Goal: Contribute content

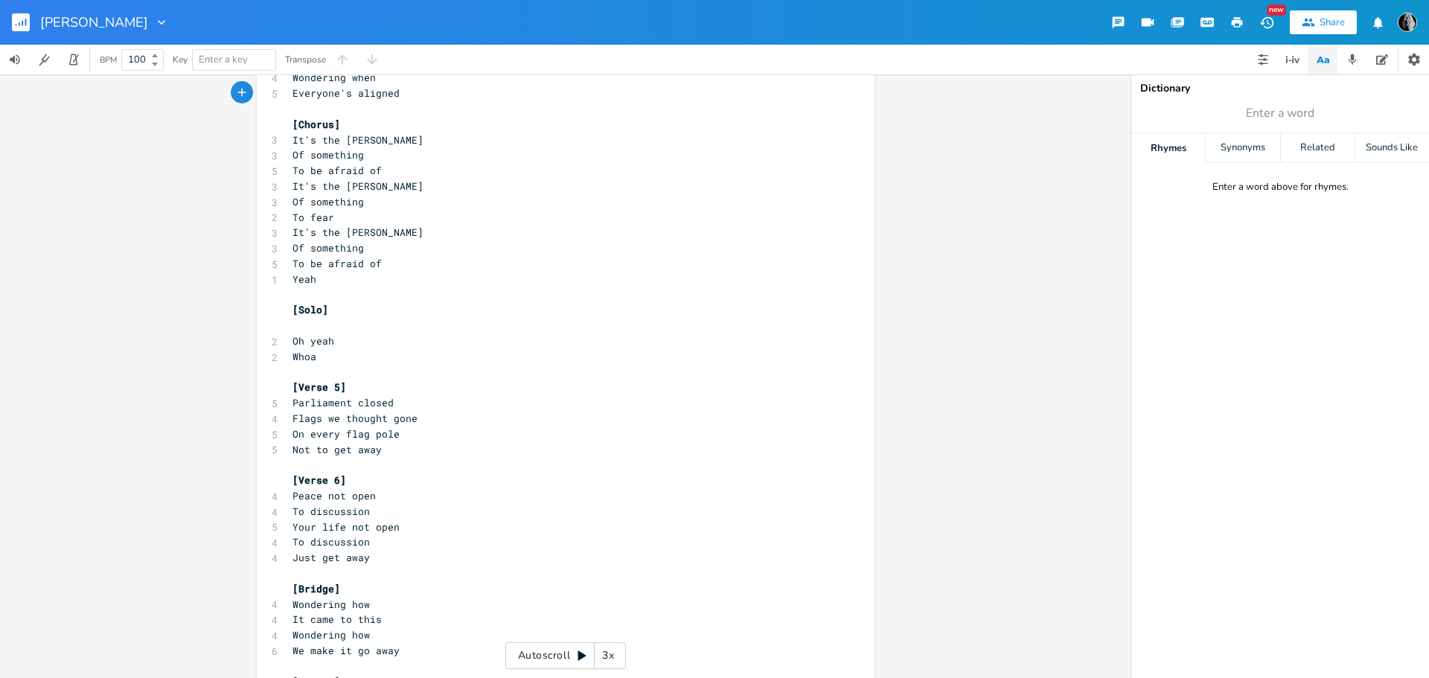
scroll to position [893, 0]
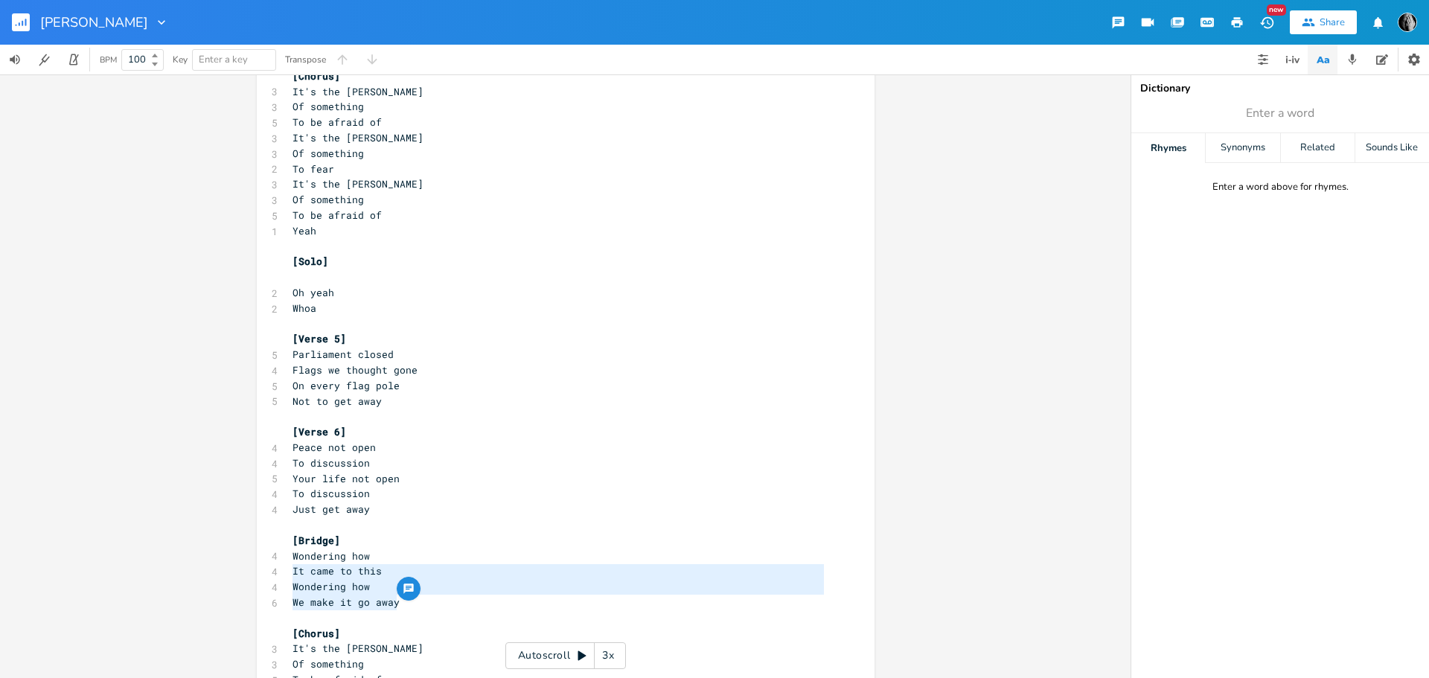
type textarea "Wondering how It came to this Wondering how We make it go away"
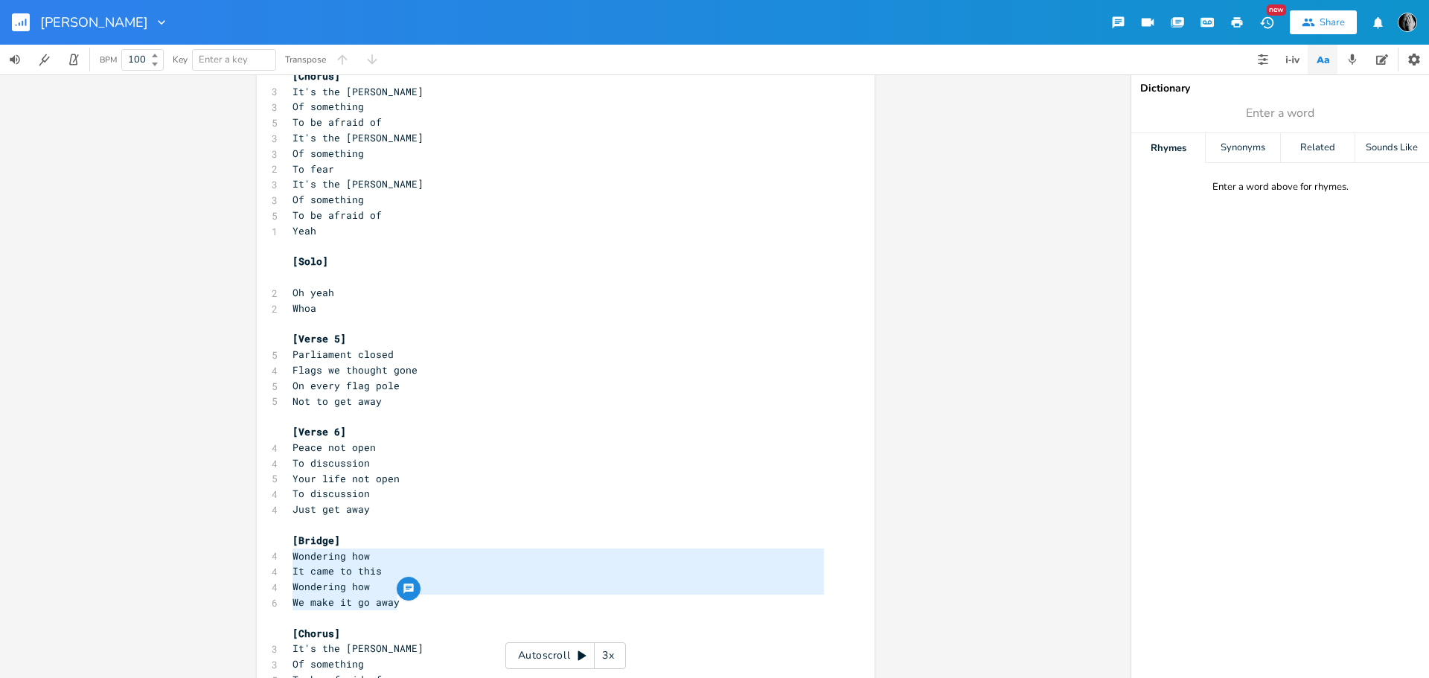
drag, startPoint x: 403, startPoint y: 605, endPoint x: 279, endPoint y: 561, distance: 132.1
click at [279, 561] on div "Wondering how It came to this Wondering how We make it go away x [Solo] ​ 2 Who…" at bounding box center [566, 135] width 618 height 1890
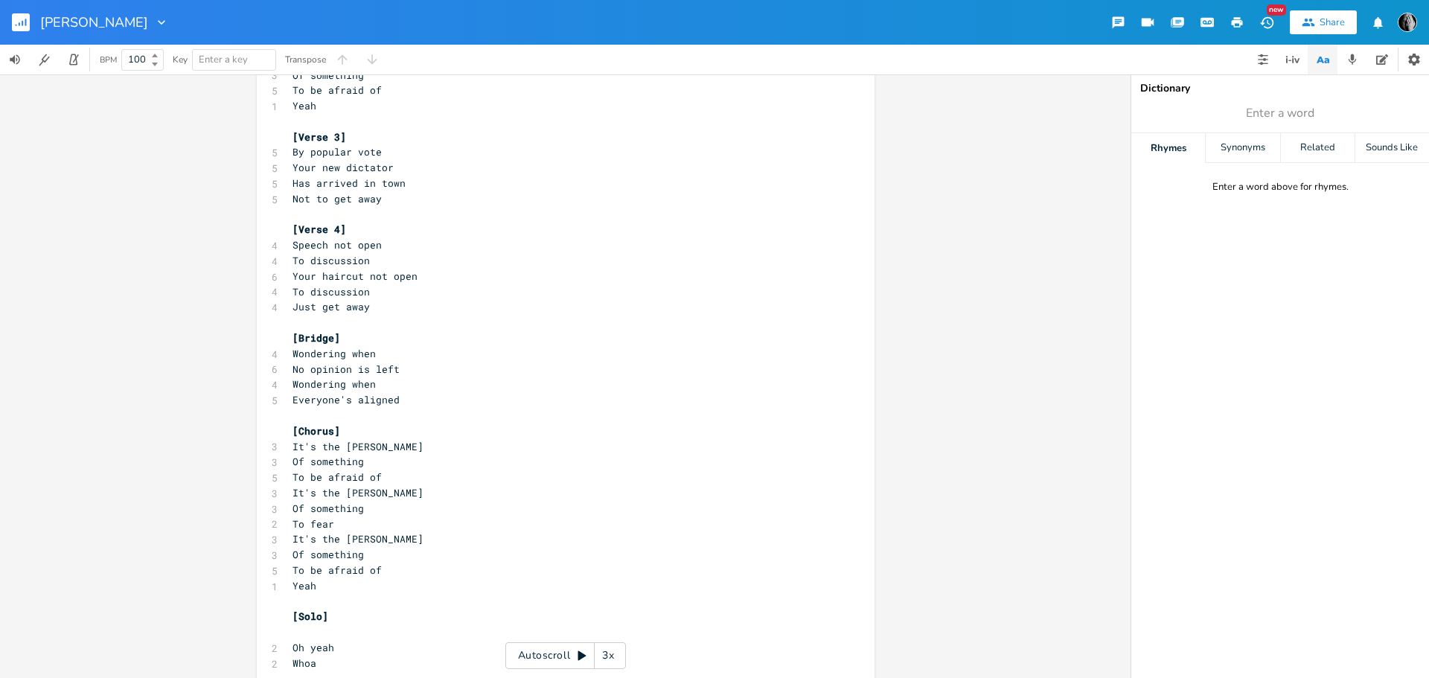
scroll to position [521, 0]
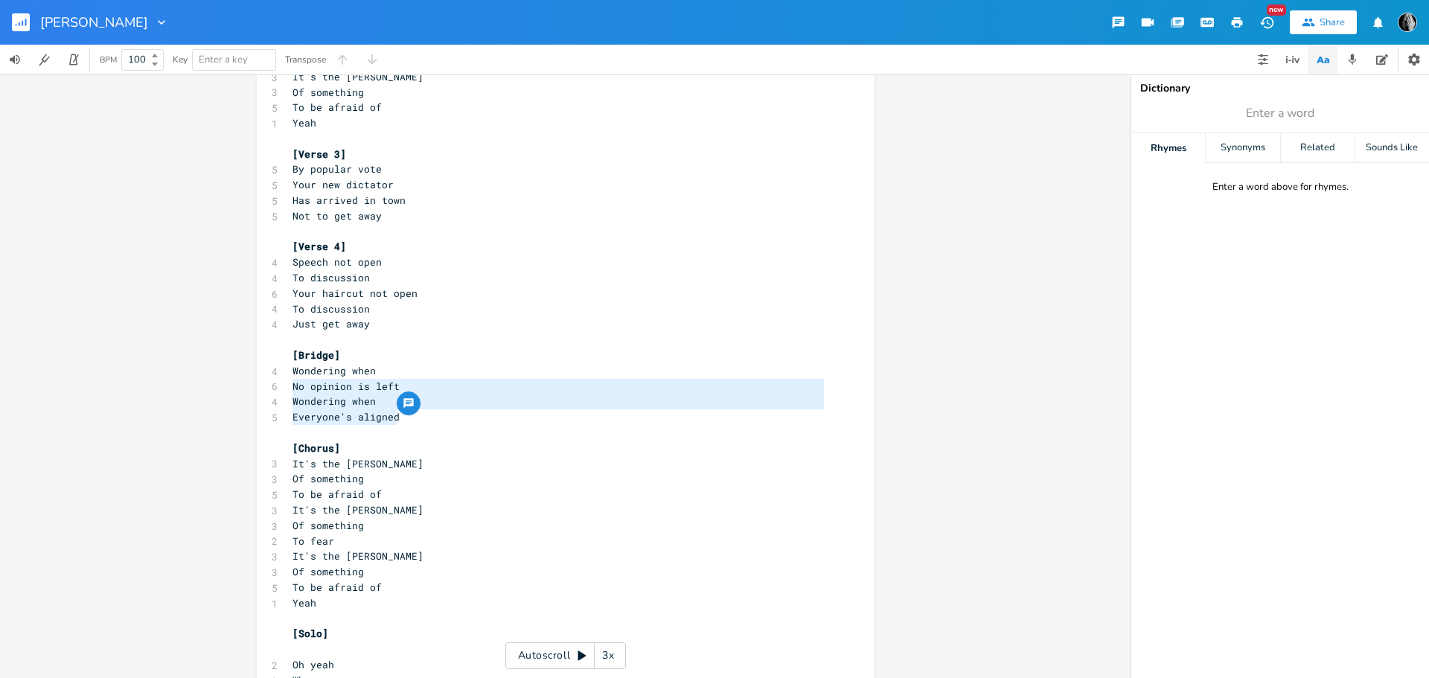
type textarea "Wondering when No opinion is left Wondering when Everyone's aligned"
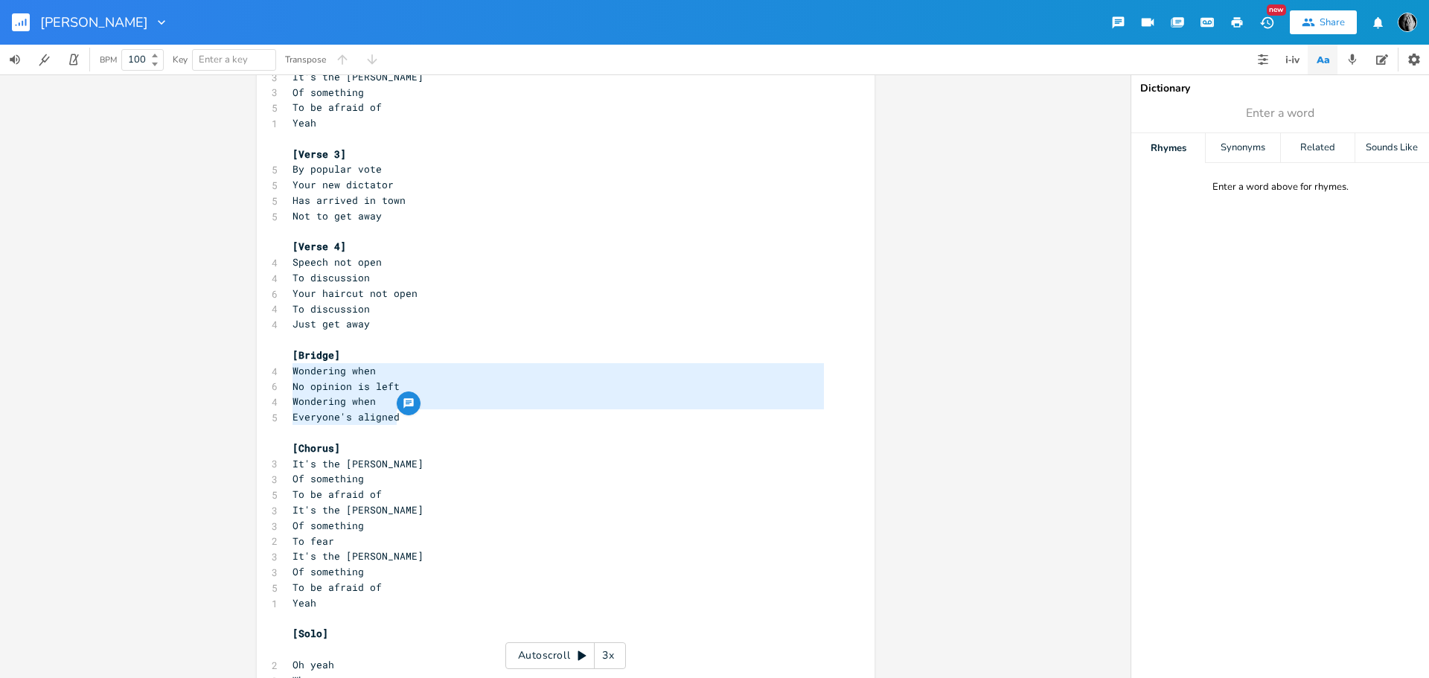
drag, startPoint x: 415, startPoint y: 414, endPoint x: 284, endPoint y: 374, distance: 136.3
click at [290, 374] on div "[Solo] ​ 2 Whoa 1 Yeah ​ [Verse 1] 5 The streets are empty 6 People are too afr…" at bounding box center [558, 510] width 537 height 1842
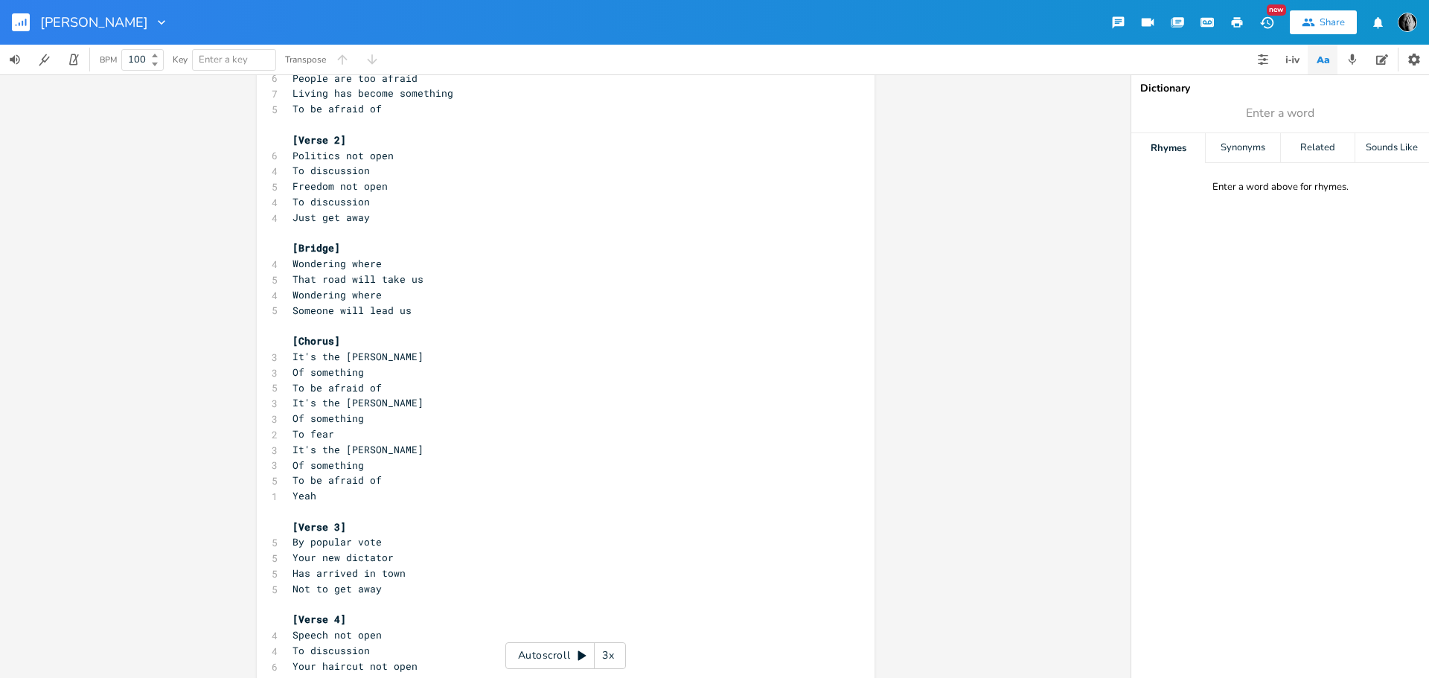
scroll to position [149, 0]
click at [433, 114] on pre "To be afraid of" at bounding box center [558, 108] width 537 height 16
click at [483, 260] on pre "Wondering where" at bounding box center [558, 263] width 537 height 16
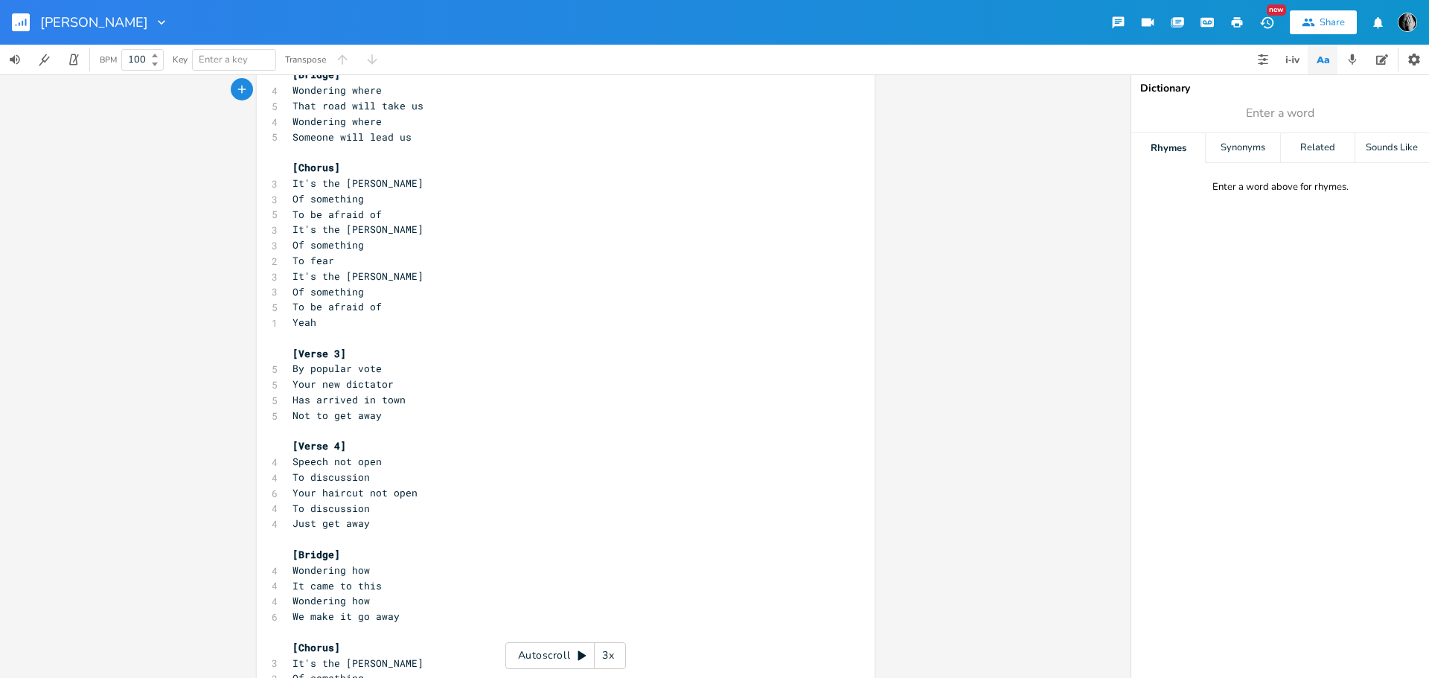
scroll to position [372, 0]
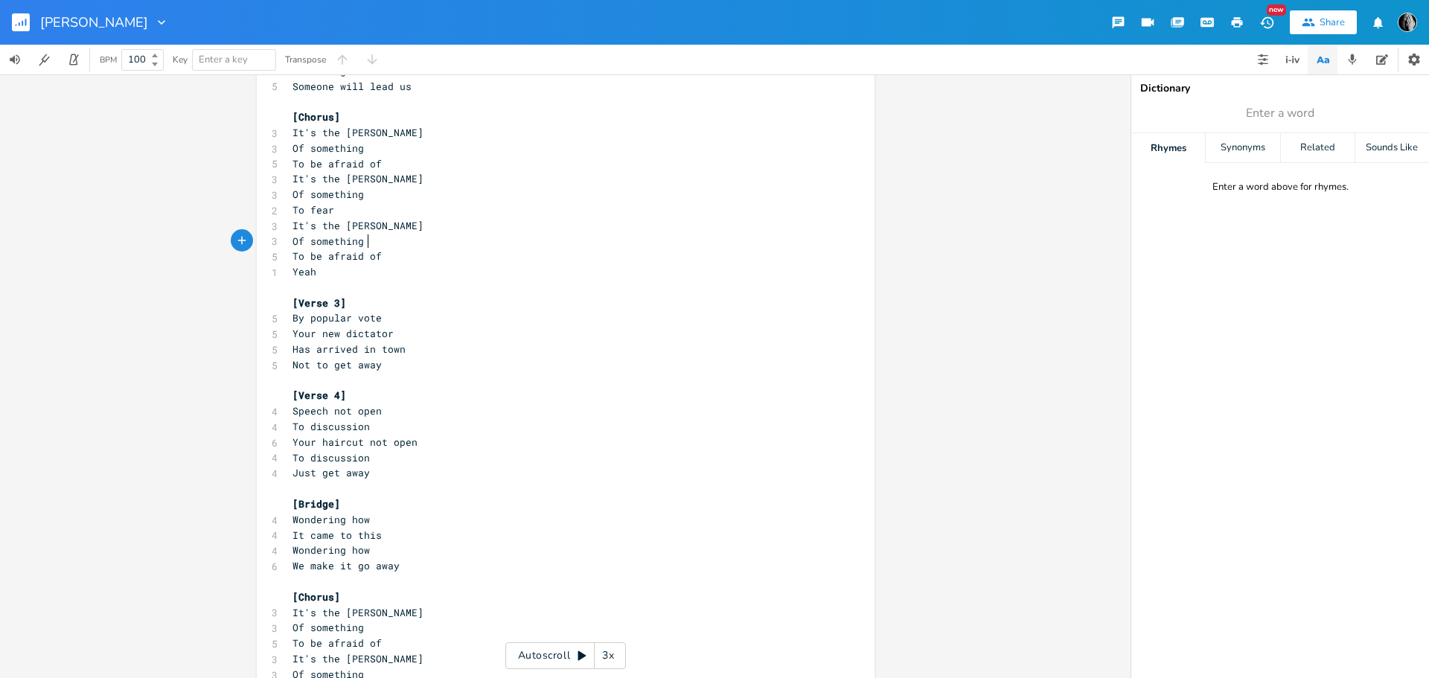
click at [386, 237] on pre "Of something" at bounding box center [558, 242] width 537 height 16
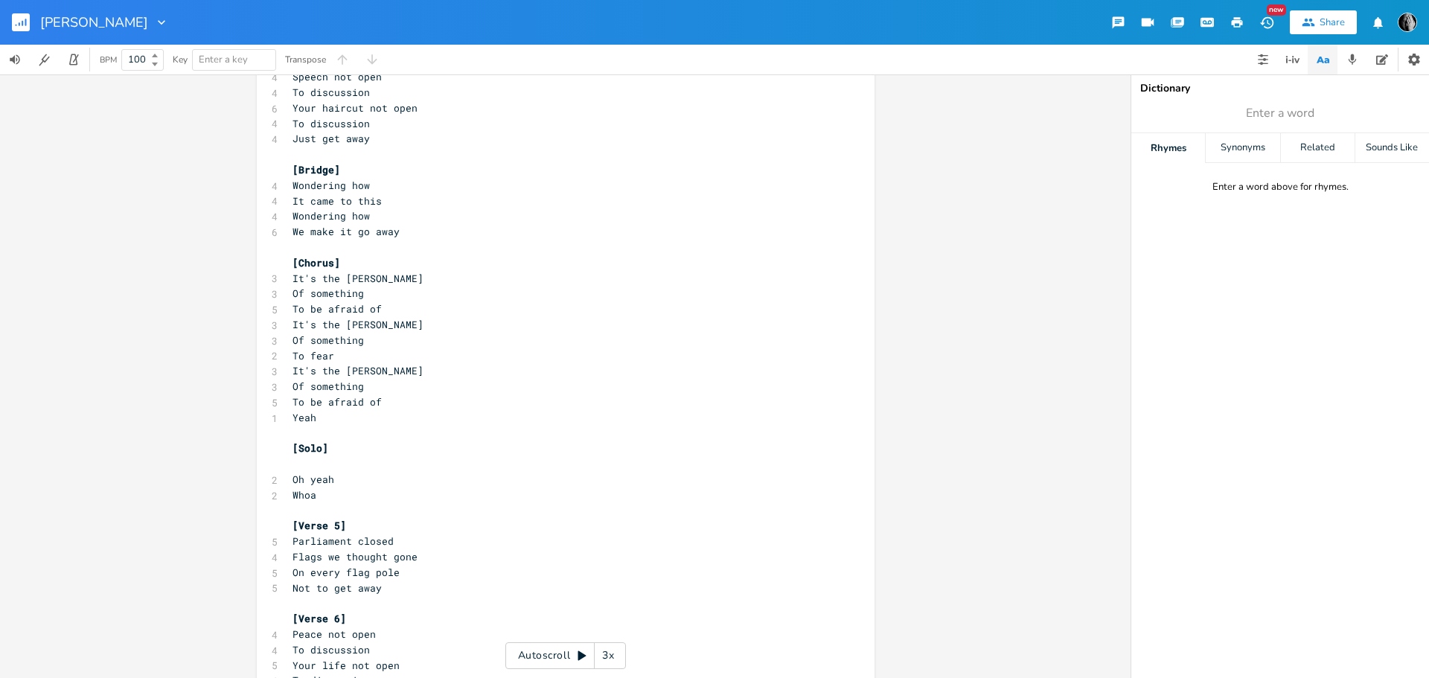
scroll to position [744, 0]
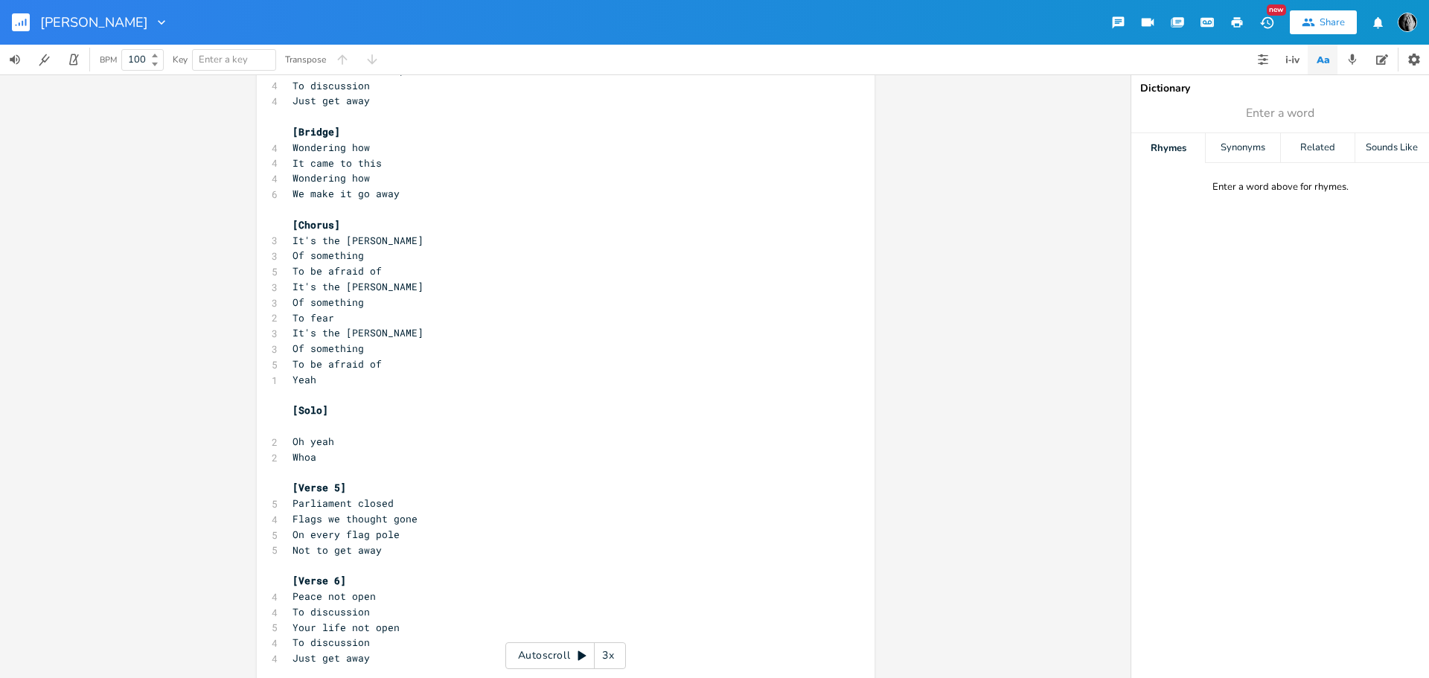
click at [427, 201] on pre "We make it go away" at bounding box center [558, 194] width 537 height 16
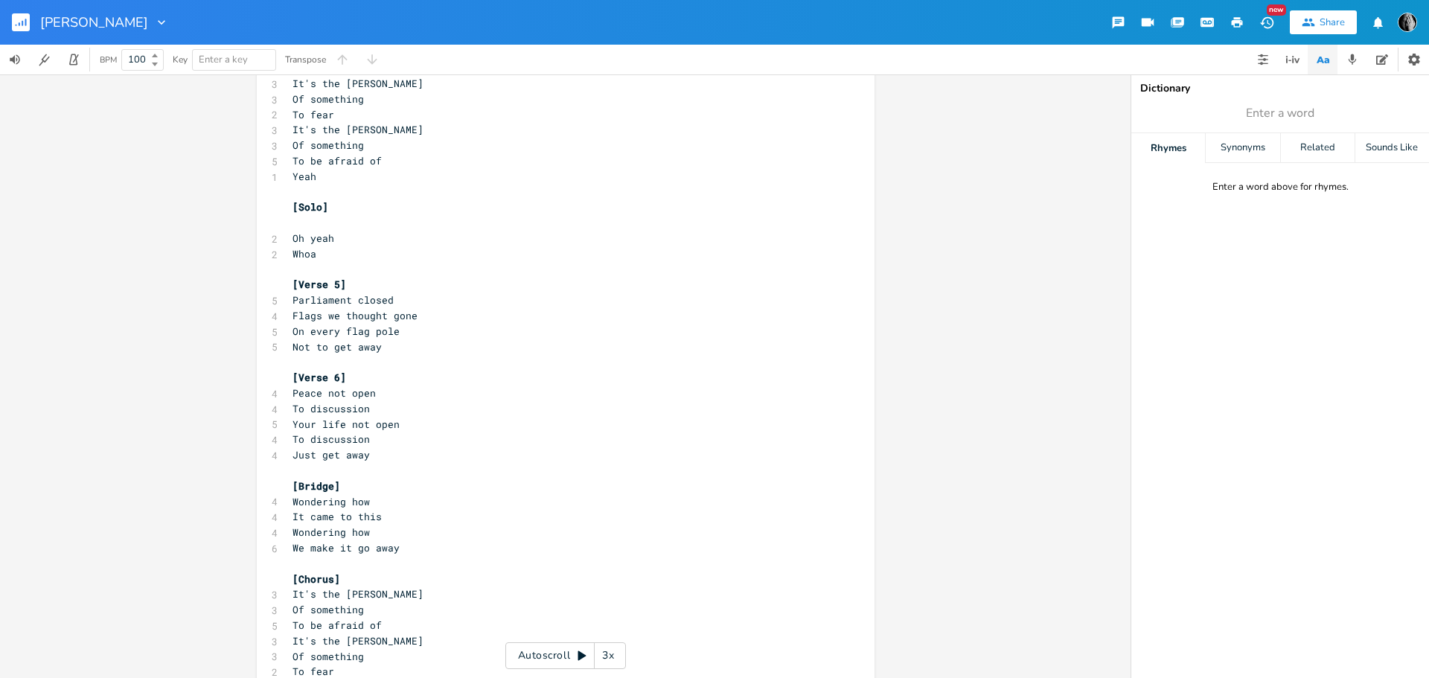
scroll to position [968, 0]
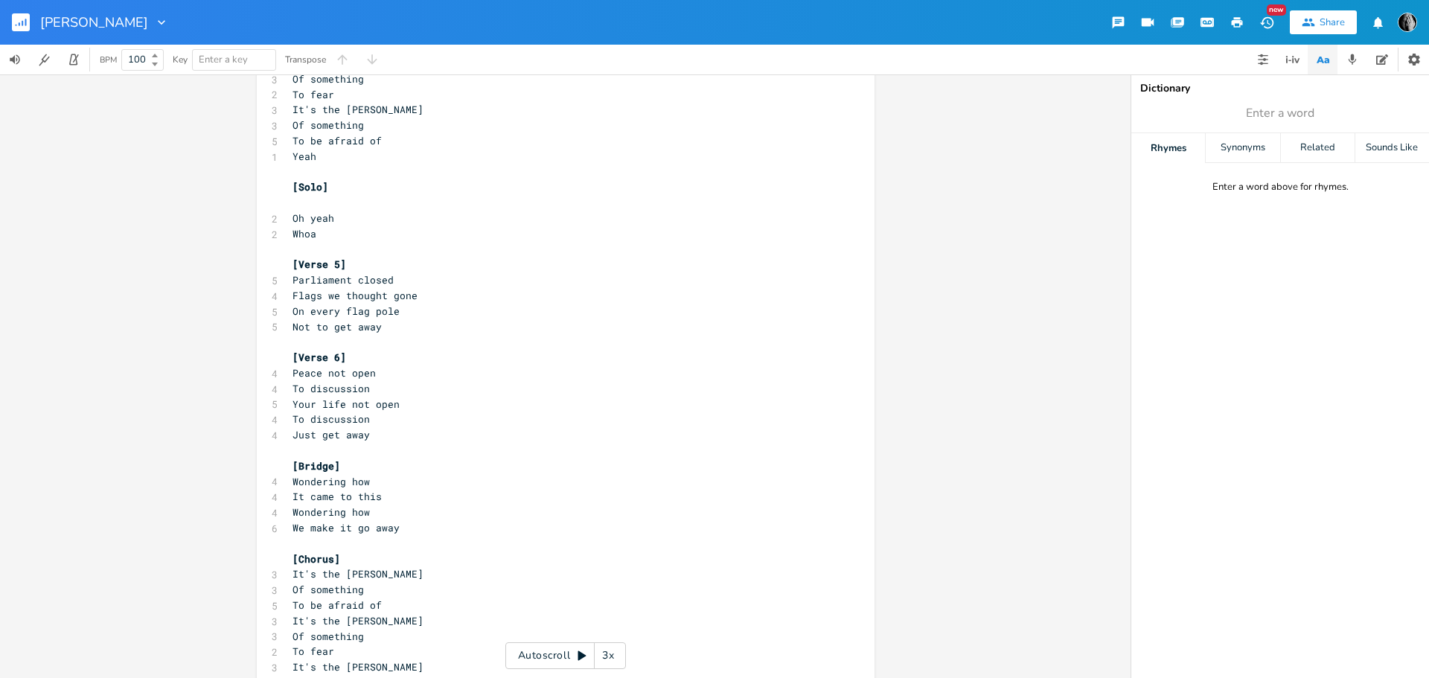
click at [372, 157] on pre "Yeah" at bounding box center [558, 157] width 537 height 16
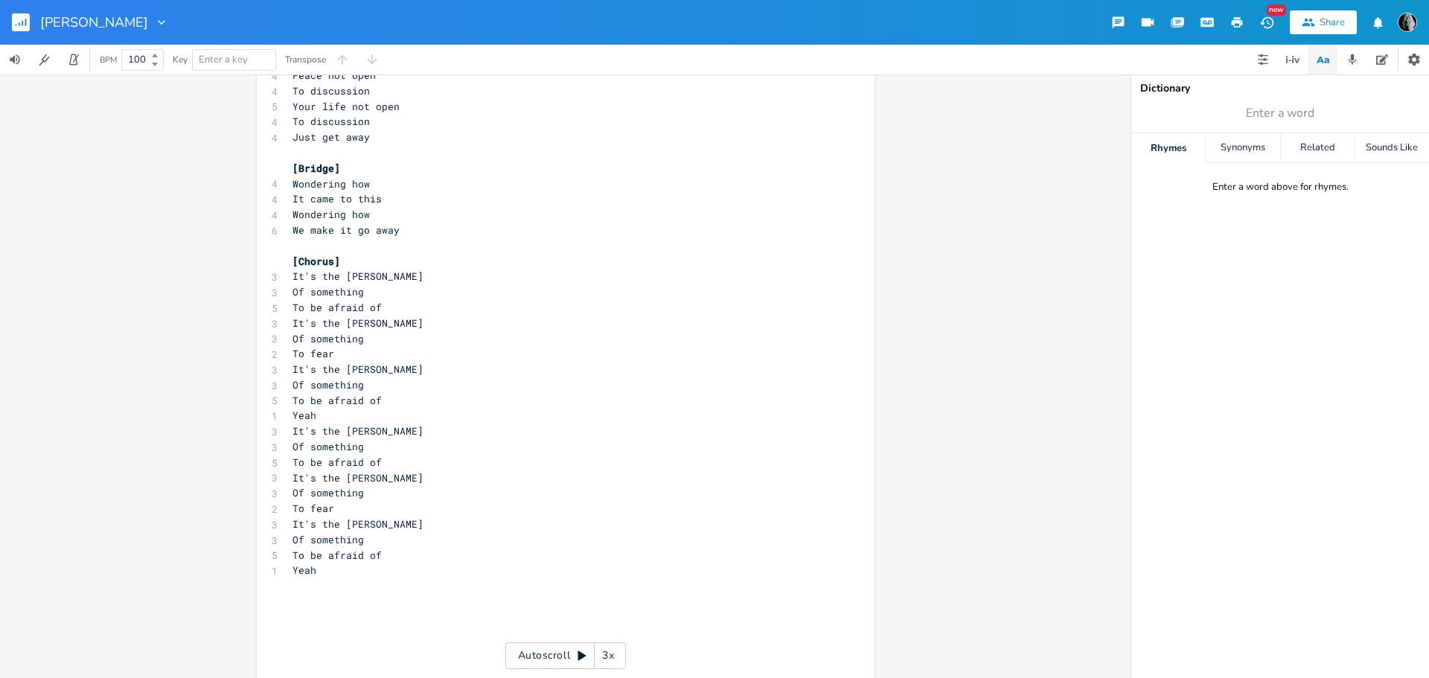
scroll to position [1304, 0]
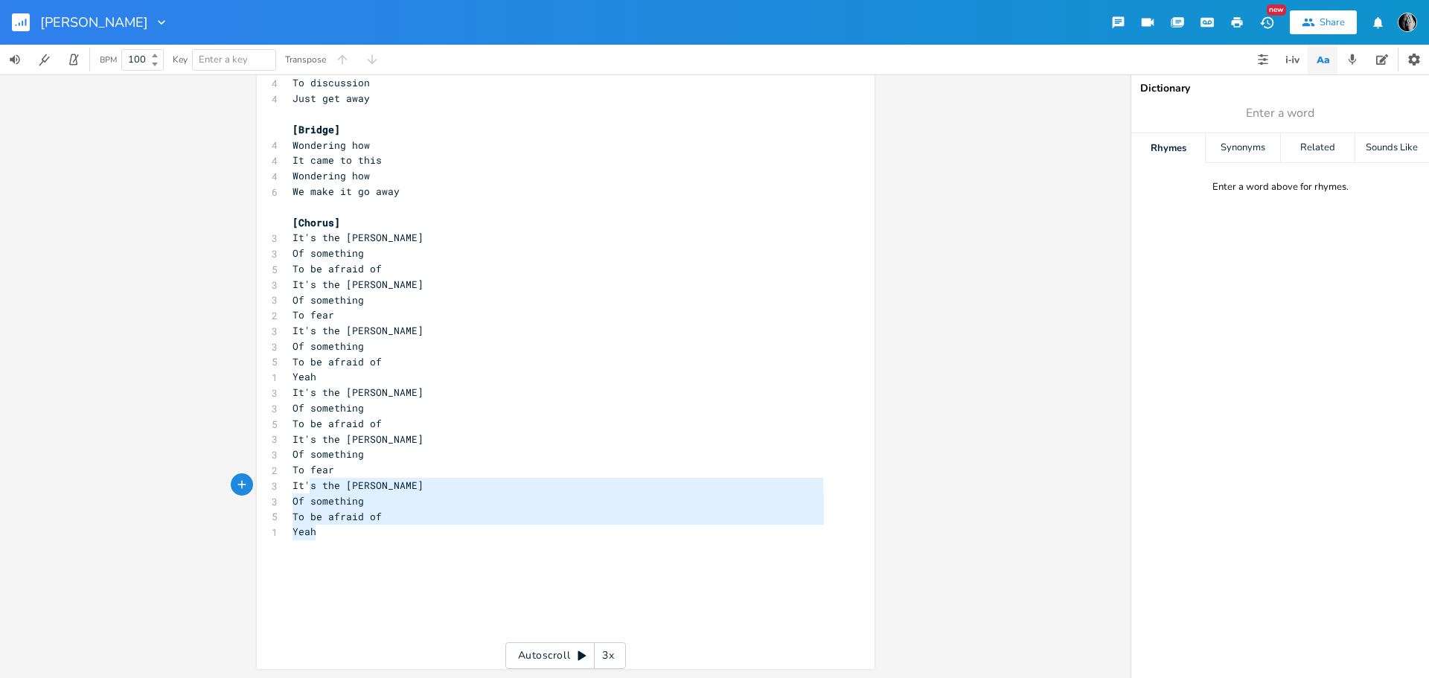
type textarea "o fear It's the [PERSON_NAME] Of something To be afraid of [PERSON_NAME]"
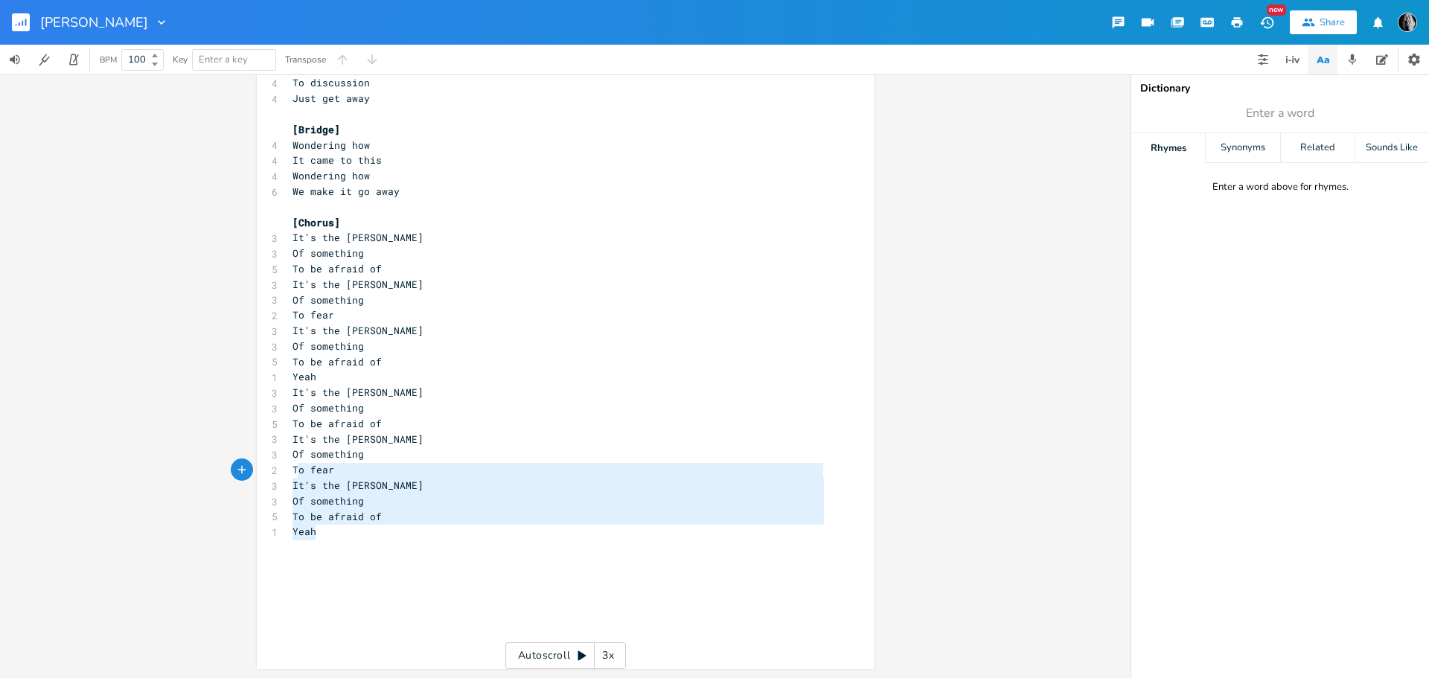
drag, startPoint x: 341, startPoint y: 537, endPoint x: 296, endPoint y: 478, distance: 74.9
click at [402, 523] on pre "To be afraid of" at bounding box center [558, 517] width 537 height 16
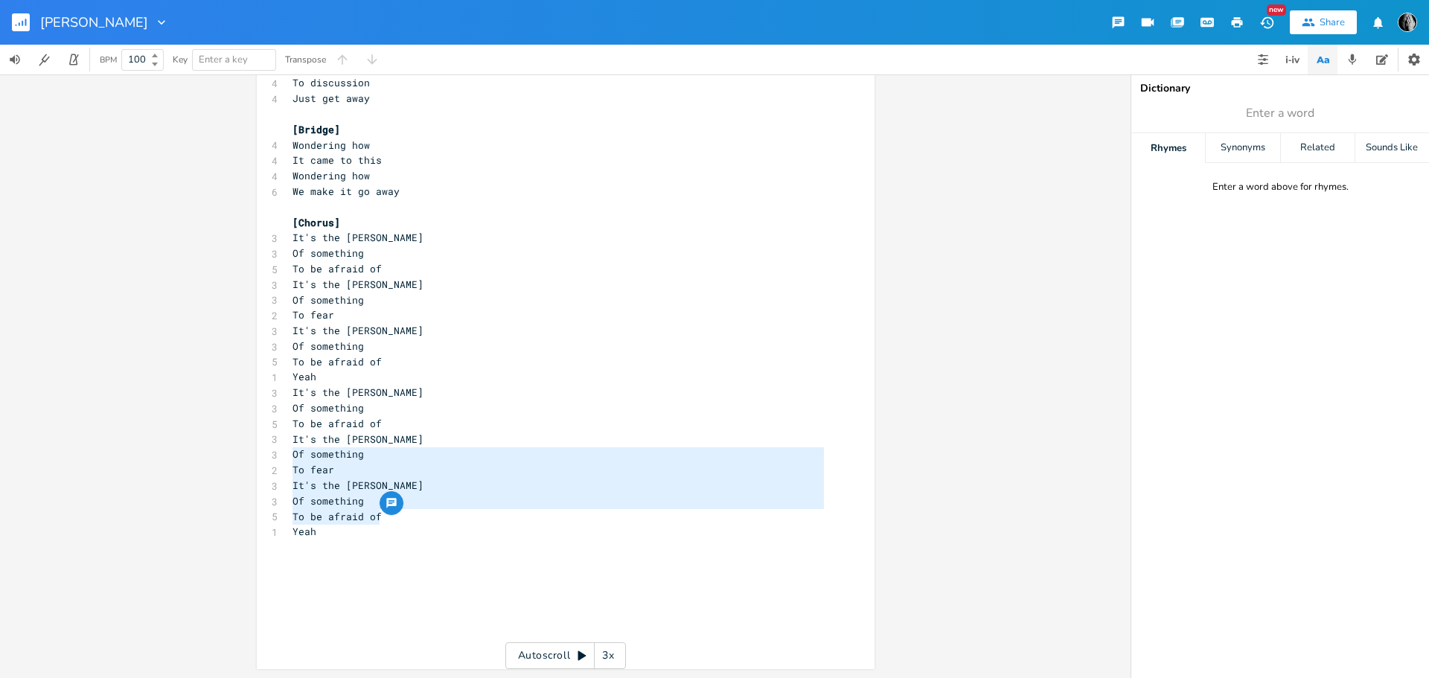
type textarea "It's the [PERSON_NAME] Of something To fear It's the [PERSON_NAME] Of something…"
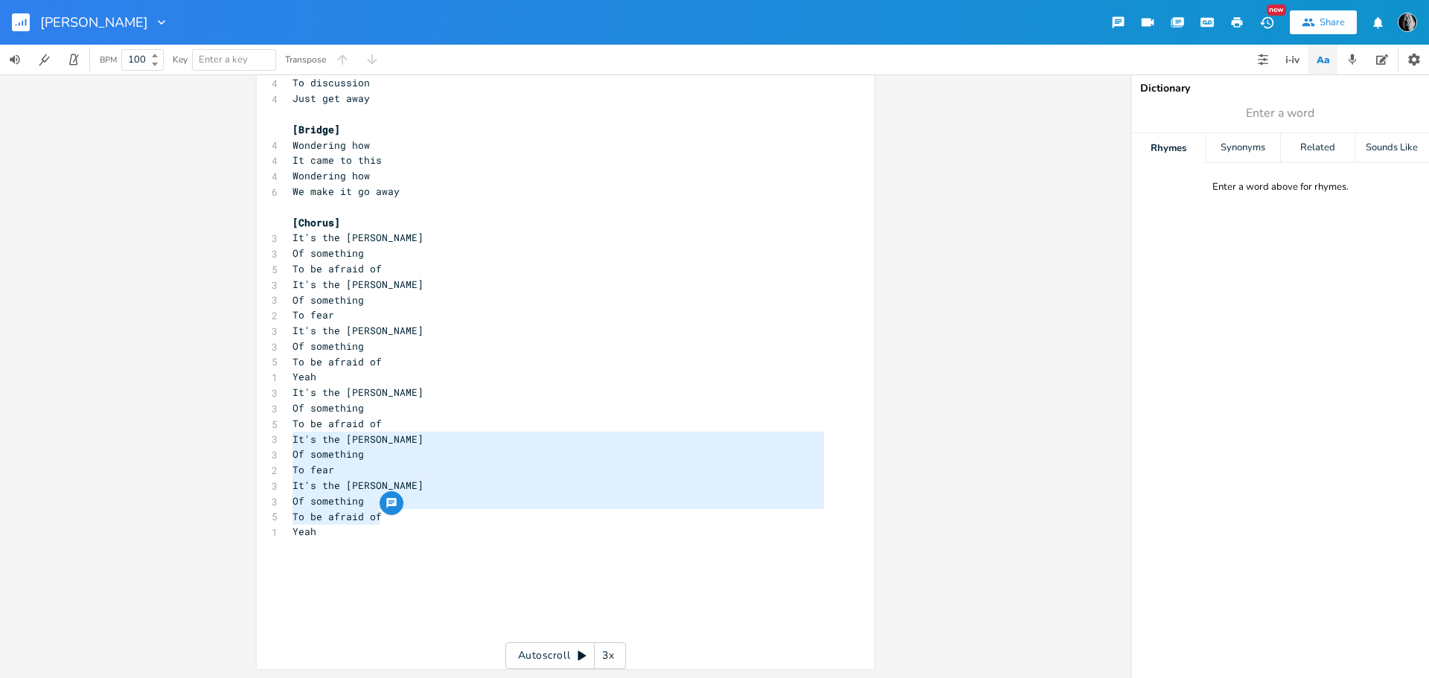
drag, startPoint x: 402, startPoint y: 523, endPoint x: 284, endPoint y: 445, distance: 141.8
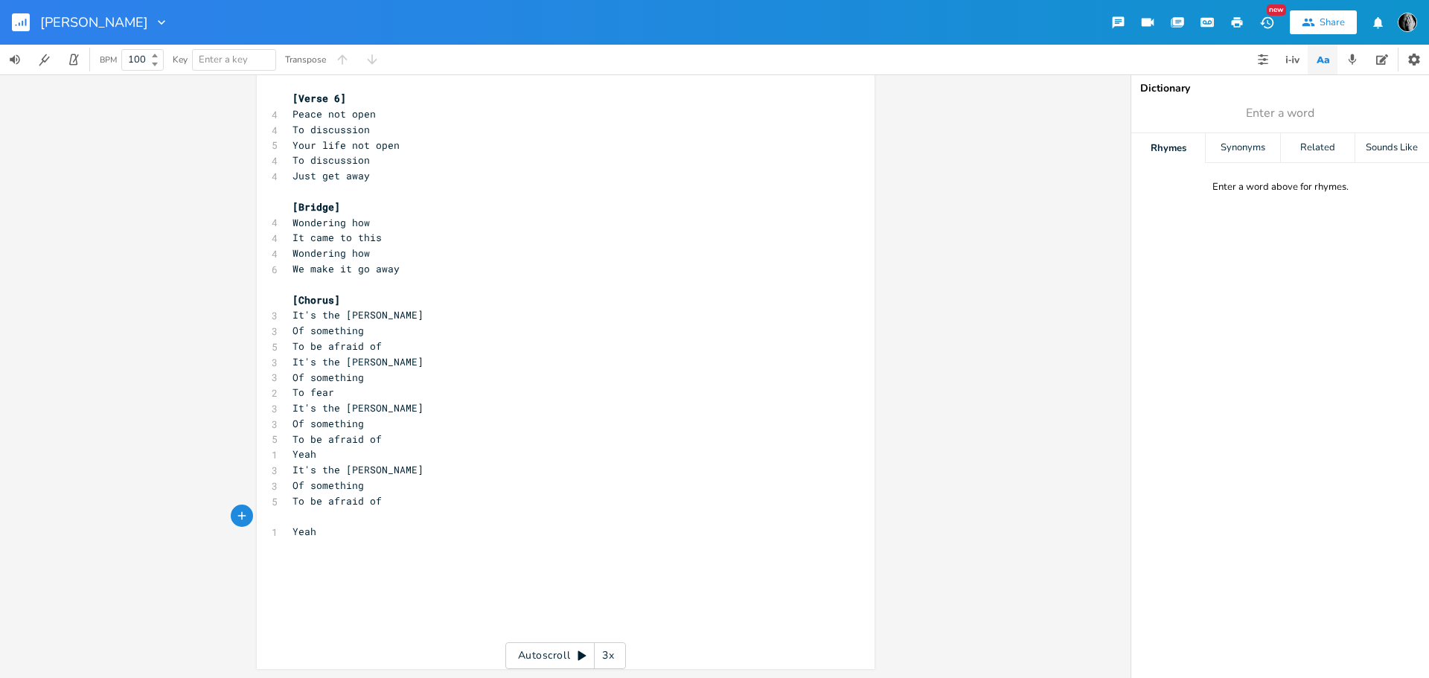
scroll to position [1211, 0]
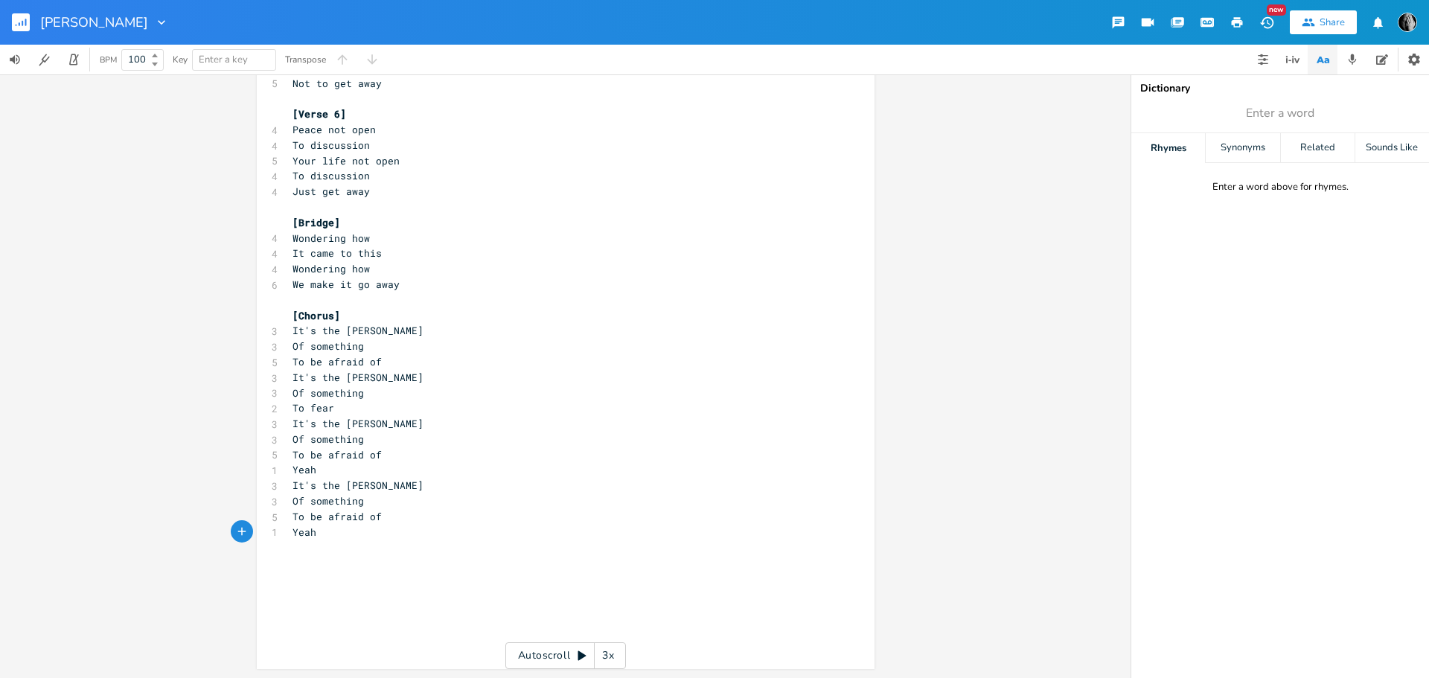
click at [1241, 18] on icon "button" at bounding box center [1236, 22] width 13 height 13
